Goal: Information Seeking & Learning: Learn about a topic

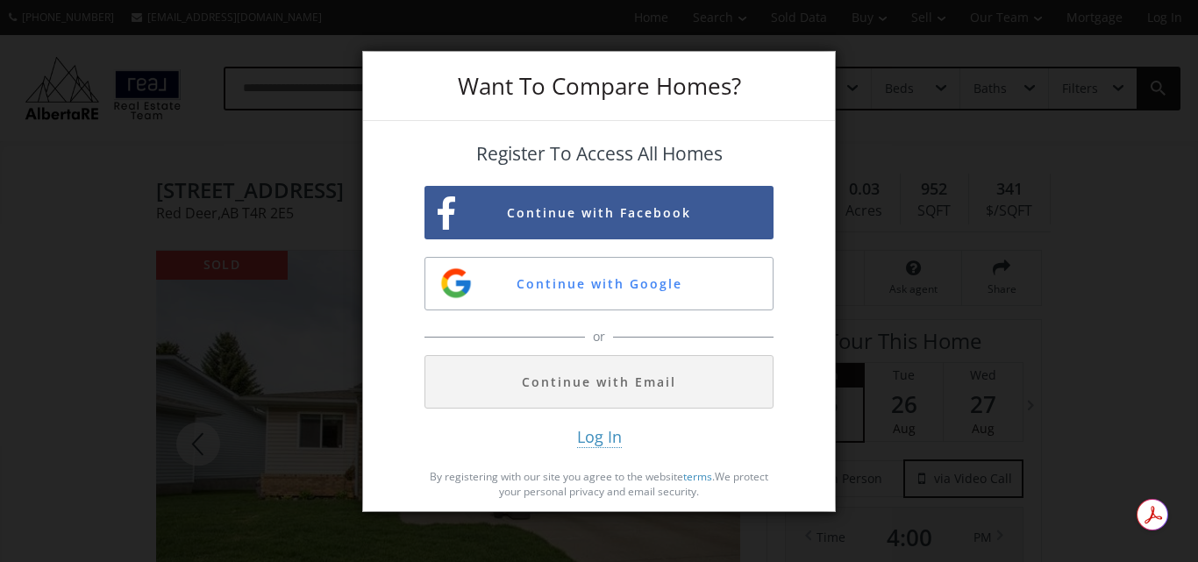
click at [1047, 161] on div "Want To Compare Homes? Register To Access All Homes Continue with Facebook Cont…" at bounding box center [599, 281] width 1198 height 562
click at [392, 84] on div "Want To Compare Homes?" at bounding box center [599, 86] width 472 height 69
